Goal: Navigation & Orientation: Find specific page/section

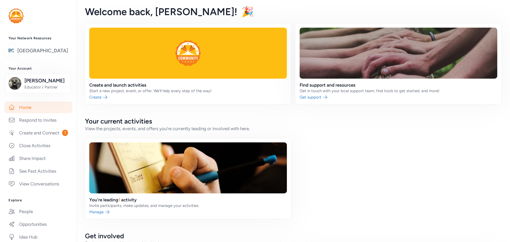
click at [43, 54] on link "[GEOGRAPHIC_DATA]" at bounding box center [42, 50] width 51 height 7
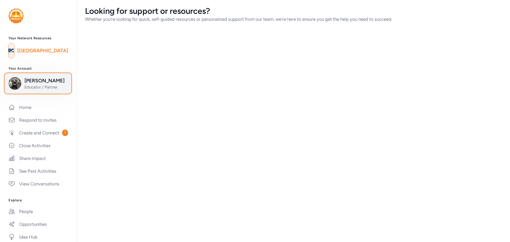
click at [36, 82] on span "[PERSON_NAME]" at bounding box center [45, 80] width 43 height 7
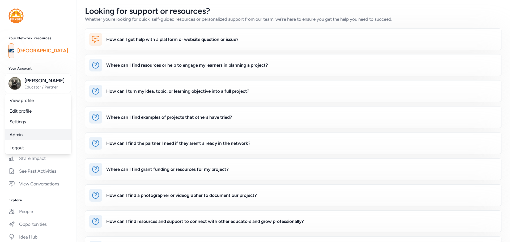
click at [15, 132] on link "Admin" at bounding box center [38, 134] width 66 height 11
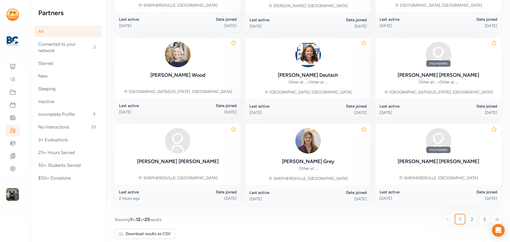
scroll to position [232, 0]
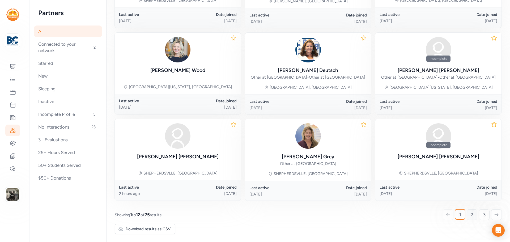
click at [471, 218] on span "2" at bounding box center [472, 215] width 3 height 6
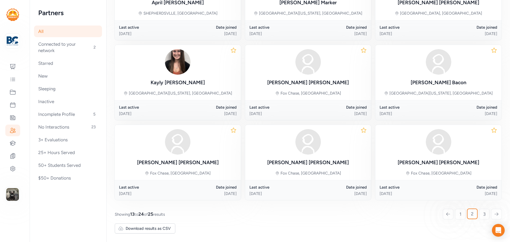
scroll to position [214, 0]
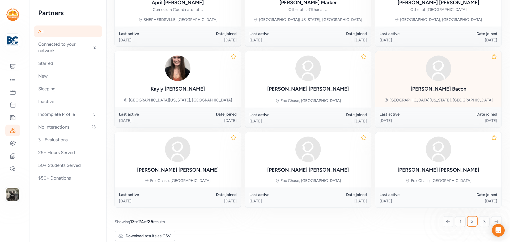
click at [483, 221] on span "3" at bounding box center [484, 221] width 2 height 6
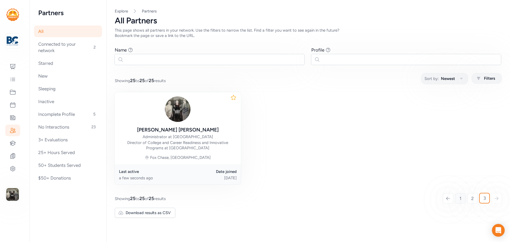
click at [460, 197] on span "1" at bounding box center [461, 198] width 2 height 6
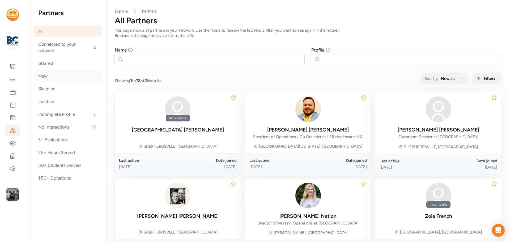
click at [56, 79] on div "New" at bounding box center [68, 76] width 68 height 12
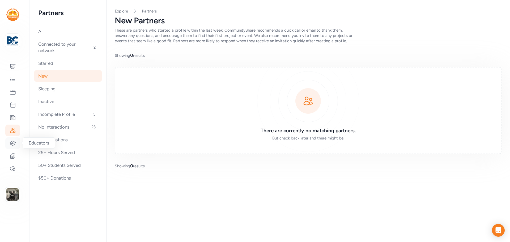
click at [13, 138] on div at bounding box center [12, 143] width 15 height 12
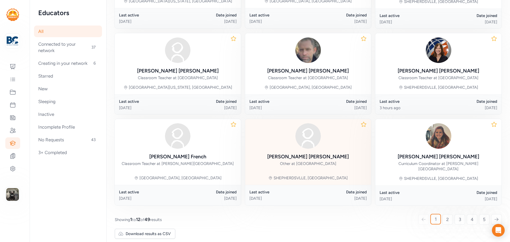
scroll to position [45, 0]
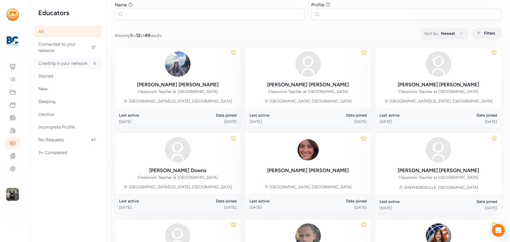
click at [60, 67] on div "Creating in your network 6" at bounding box center [68, 63] width 68 height 12
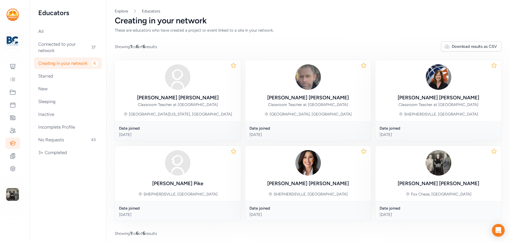
click at [60, 67] on div "Creating in your network 6" at bounding box center [68, 63] width 68 height 12
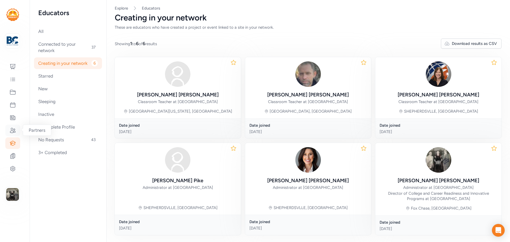
click at [15, 131] on icon at bounding box center [13, 130] width 6 height 6
